Goal: Information Seeking & Learning: Find specific fact

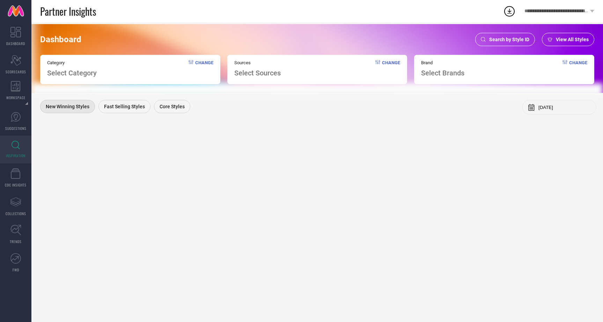
click at [512, 40] on span "Search by Style ID" at bounding box center [509, 40] width 40 height 6
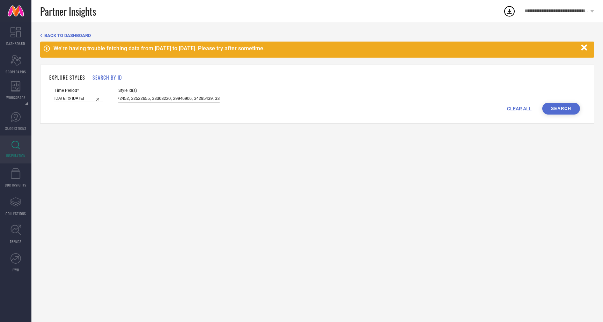
scroll to position [0, 336]
drag, startPoint x: 110, startPoint y: 97, endPoint x: 238, endPoint y: 106, distance: 128.1
click at [238, 106] on form "Time Period* [DATE] to [DATE] Style Id(s) 29275998, 29947131, 25901246, 2590123…" at bounding box center [317, 101] width 536 height 27
paste input "25014536 29920448 13777488 29538318 11005690 30848391 27850044 15083182 3247701…"
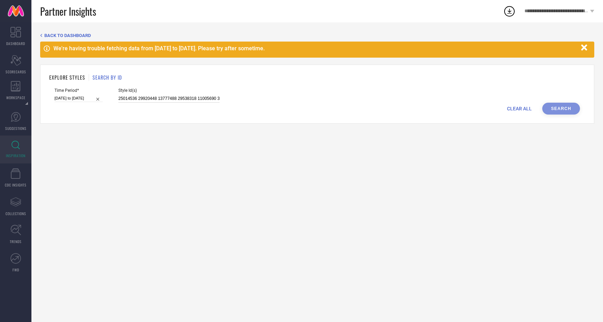
scroll to position [0, 886]
type input "25014536 29920448 13777488 29538318 11005690 30848391 27850044 15083182 3247701…"
click at [556, 108] on button "Search" at bounding box center [561, 109] width 38 height 12
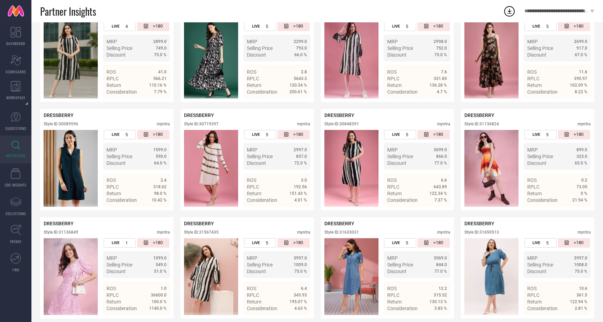
scroll to position [960, 0]
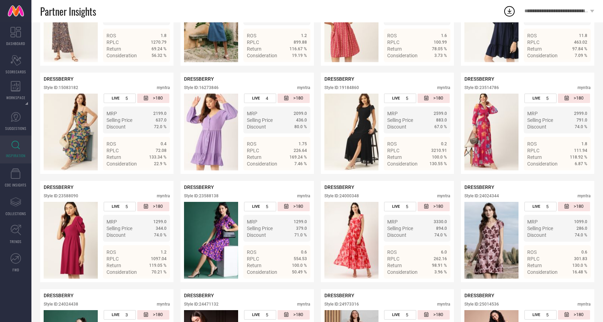
scroll to position [238, 0]
